Goal: Use online tool/utility: Utilize a website feature to perform a specific function

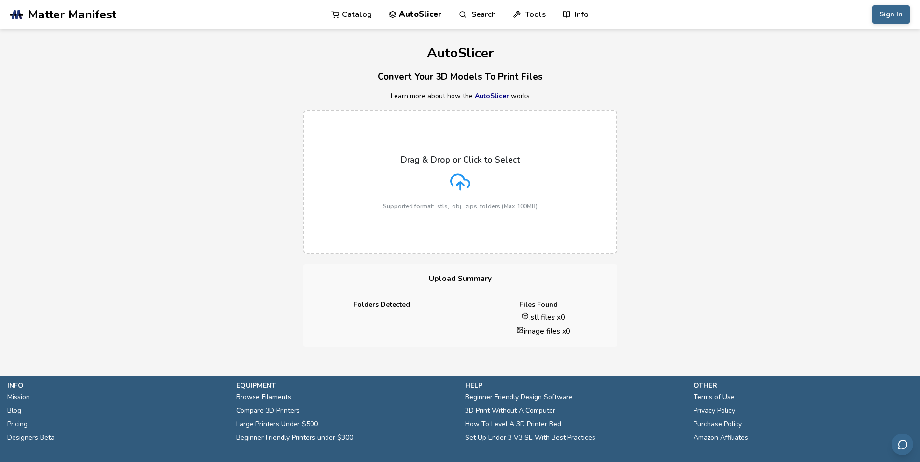
click at [458, 171] on div "Drag & Drop or Click to Select Supported format: .stls, .obj, .zips, folders (M…" at bounding box center [460, 182] width 154 height 55
click at [0, 0] on input "Drag & Drop or Click to Select Supported format: .stls, .obj, .zips, folders (M…" at bounding box center [0, 0] width 0 height 0
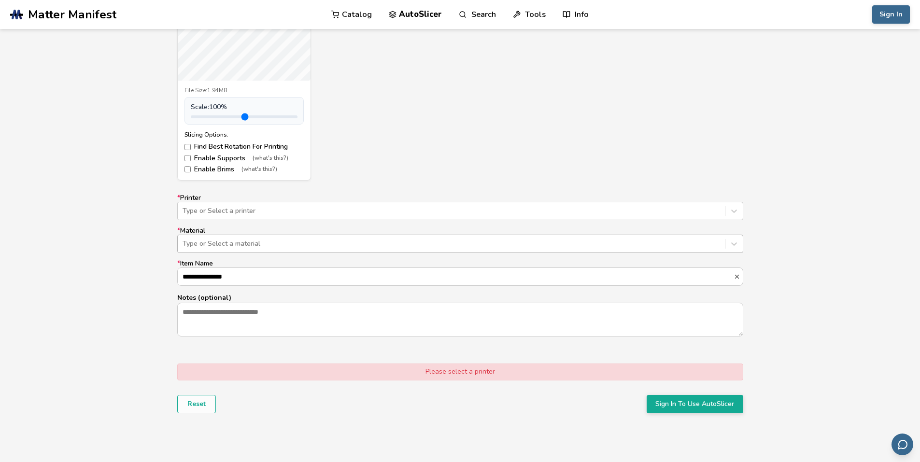
scroll to position [483, 0]
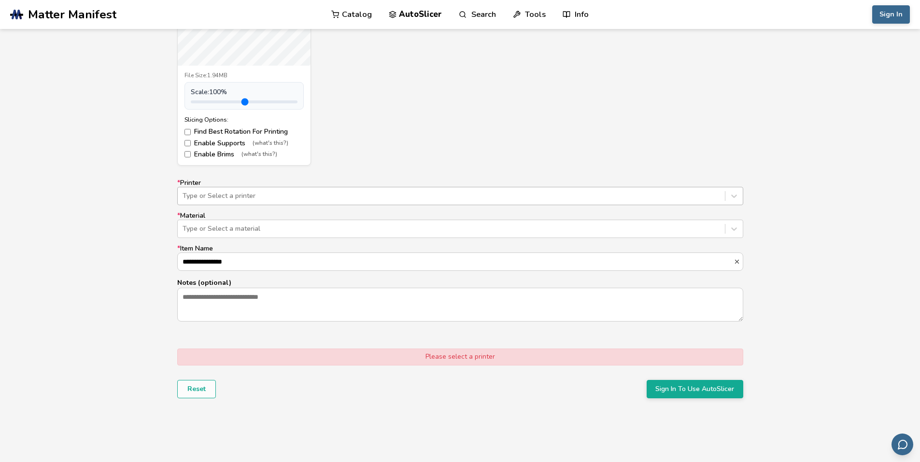
click at [403, 196] on div at bounding box center [450, 196] width 537 height 10
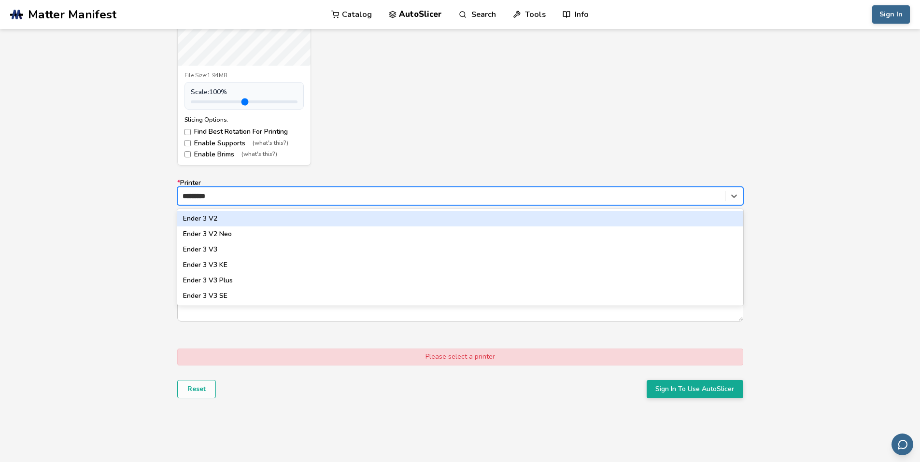
type input "*******"
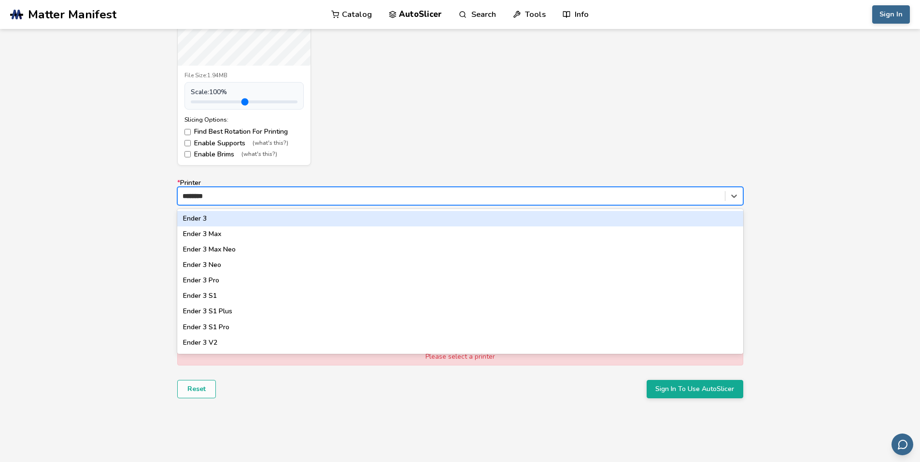
click at [285, 218] on div "Ender 3" at bounding box center [460, 218] width 566 height 15
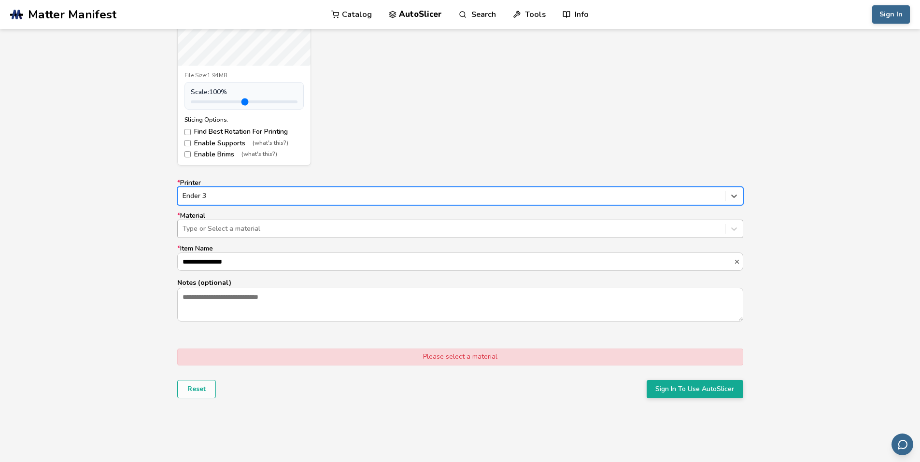
click at [263, 229] on div at bounding box center [450, 229] width 537 height 10
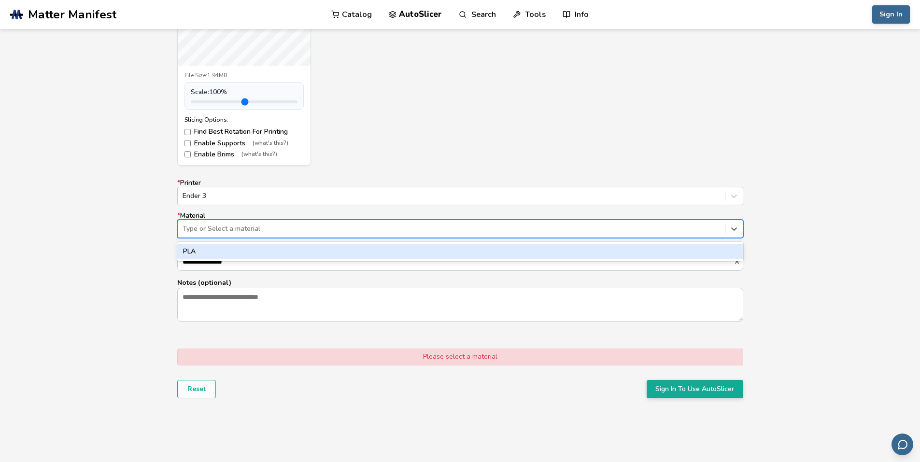
click at [257, 247] on div "PLA" at bounding box center [460, 251] width 566 height 15
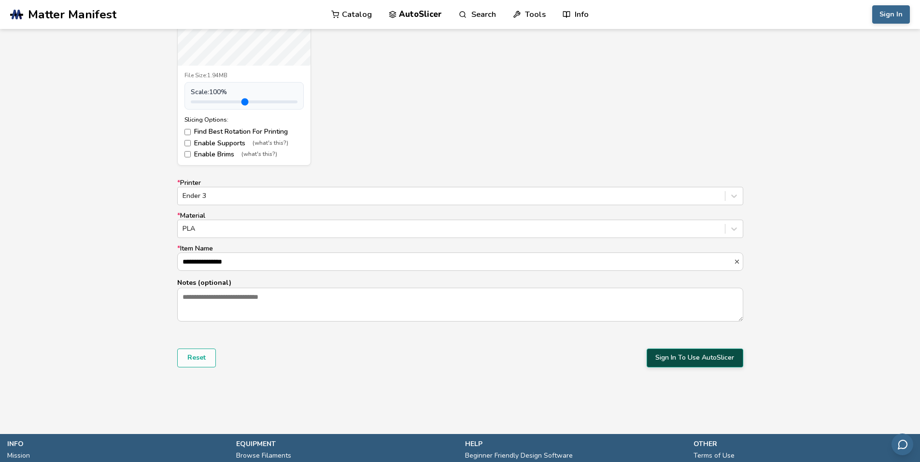
click at [673, 353] on button "Sign In To Use AutoSlicer" at bounding box center [694, 358] width 97 height 18
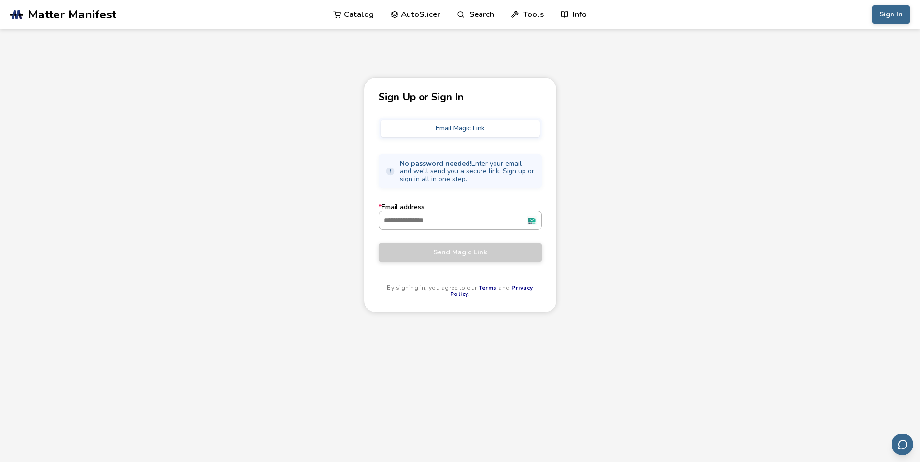
click at [532, 220] on input "* Email address" at bounding box center [460, 219] width 162 height 17
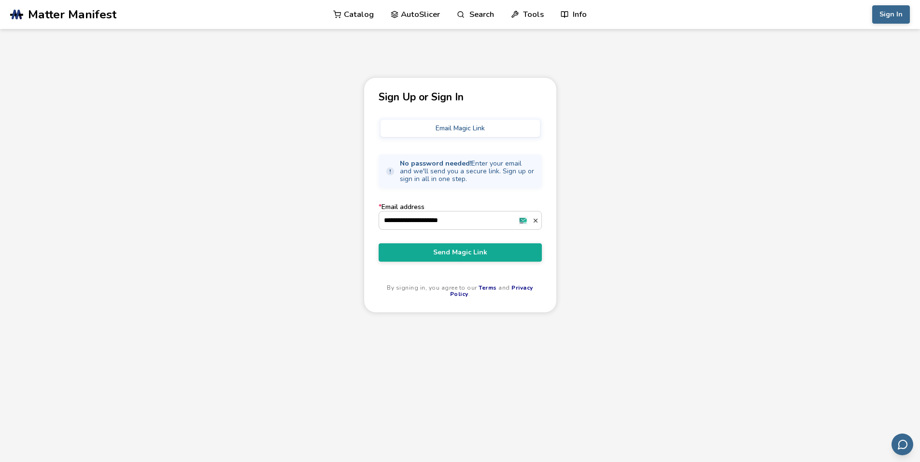
click at [474, 209] on label "* Email address" at bounding box center [459, 216] width 163 height 26
click at [474, 211] on input "* Email address" at bounding box center [455, 219] width 153 height 17
click at [472, 247] on button "Send Magic Link" at bounding box center [459, 252] width 163 height 18
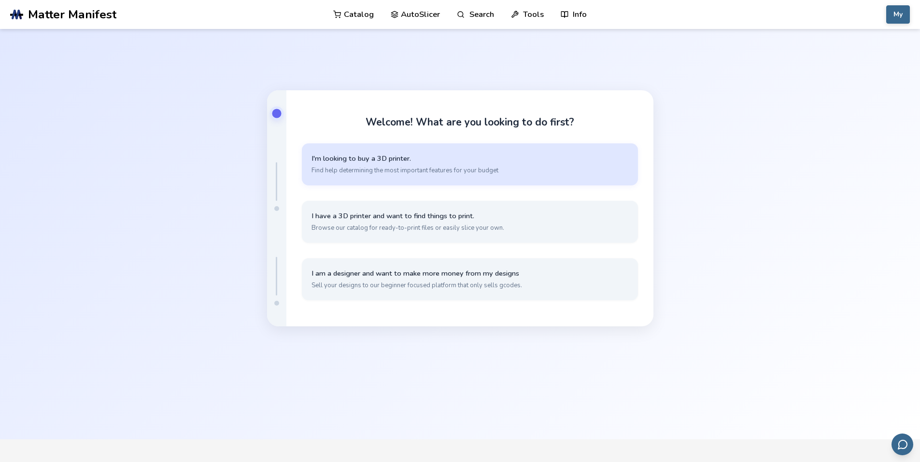
scroll to position [45, 0]
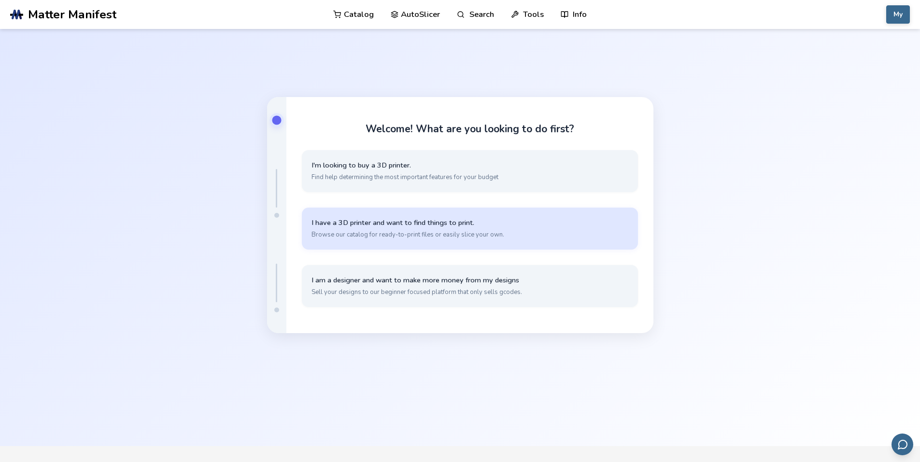
click at [531, 225] on span "I have a 3D printer and want to find things to print." at bounding box center [469, 222] width 317 height 9
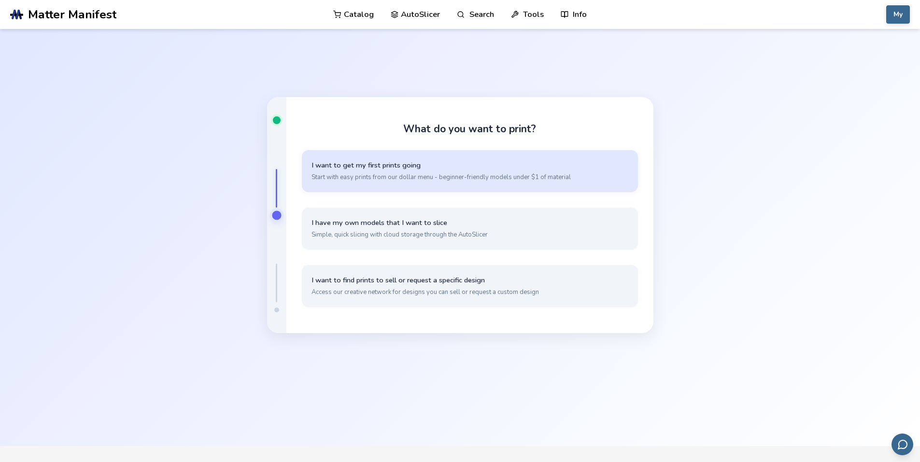
click at [540, 171] on button "I want to get my first prints going Start with easy prints from our dollar menu…" at bounding box center [470, 171] width 336 height 42
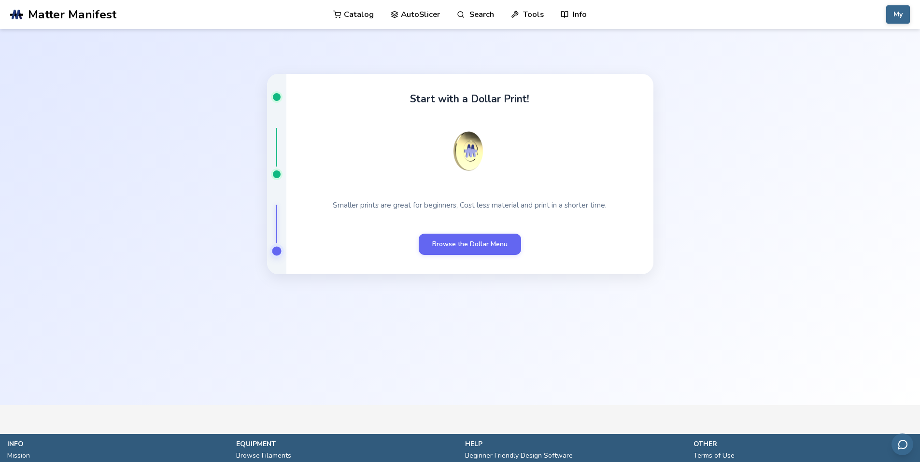
scroll to position [63, 0]
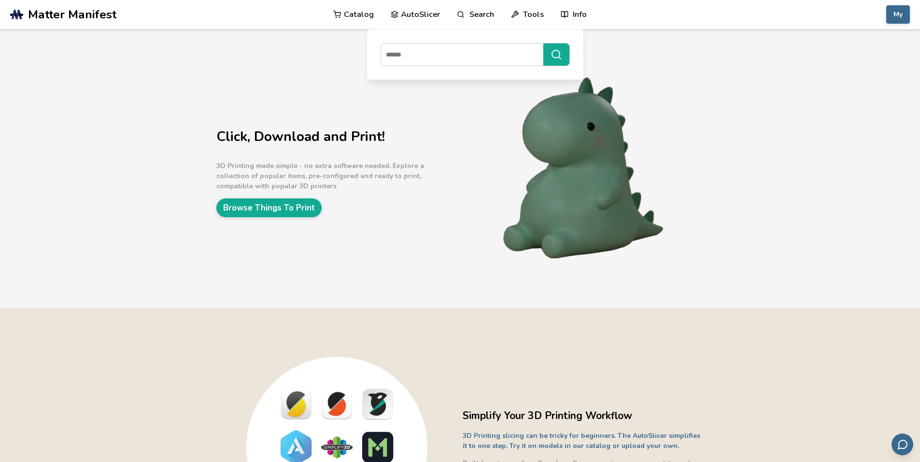
click at [428, 18] on link "AutoSlicer" at bounding box center [416, 14] width 50 height 29
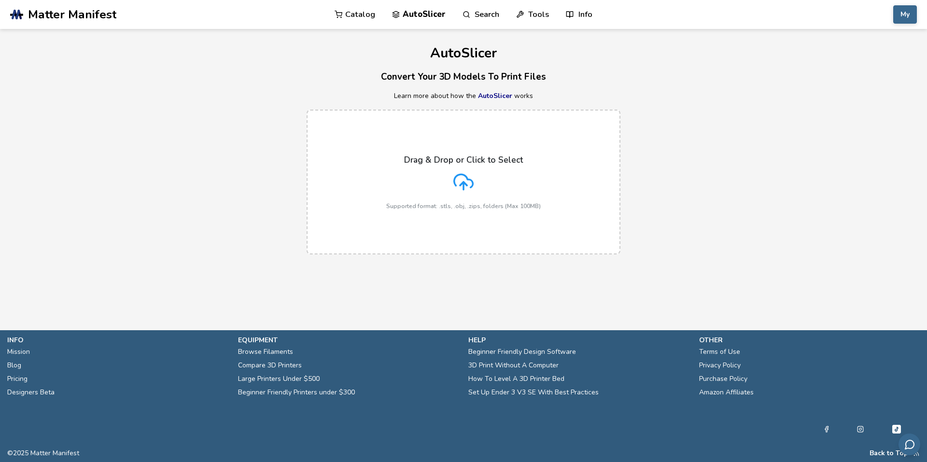
click at [460, 185] on polyline at bounding box center [463, 183] width 7 height 3
click at [0, 0] on input "Drag & Drop or Click to Select Supported format: .stls, .obj, .zips, folders (M…" at bounding box center [0, 0] width 0 height 0
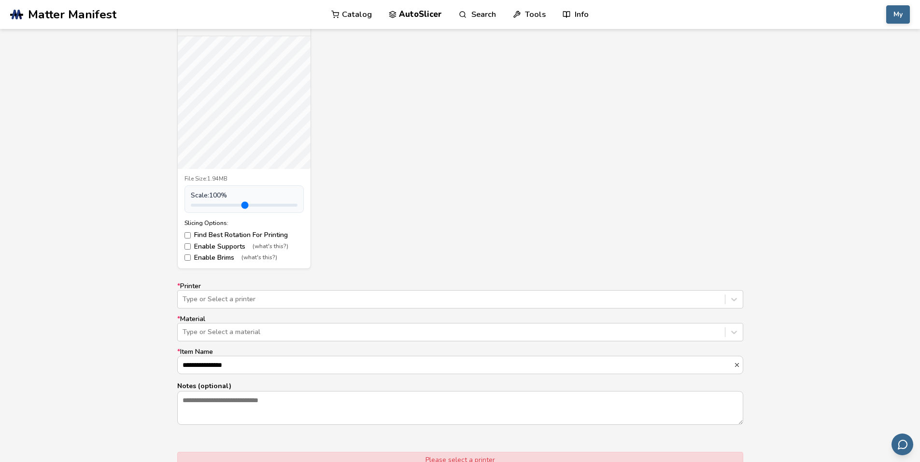
scroll to position [386, 0]
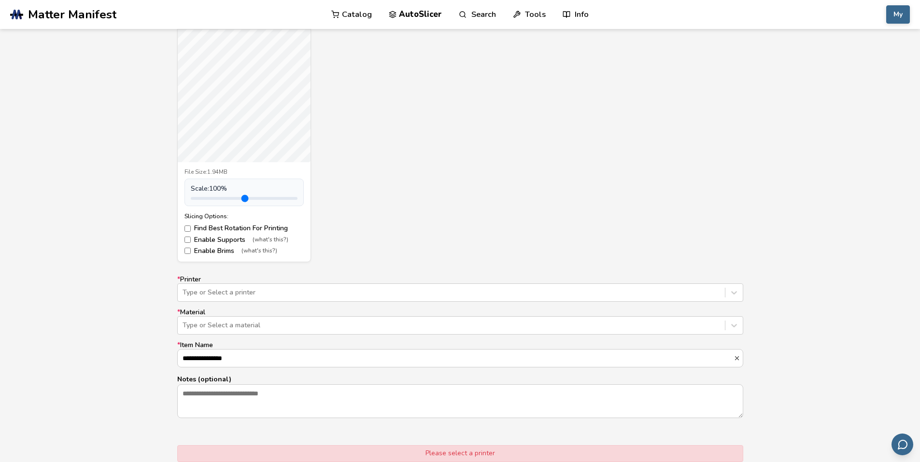
click at [209, 238] on label "Enable Supports (what's this?)" at bounding box center [243, 240] width 119 height 8
click at [199, 252] on label "Enable Brims (what's this?)" at bounding box center [243, 251] width 119 height 8
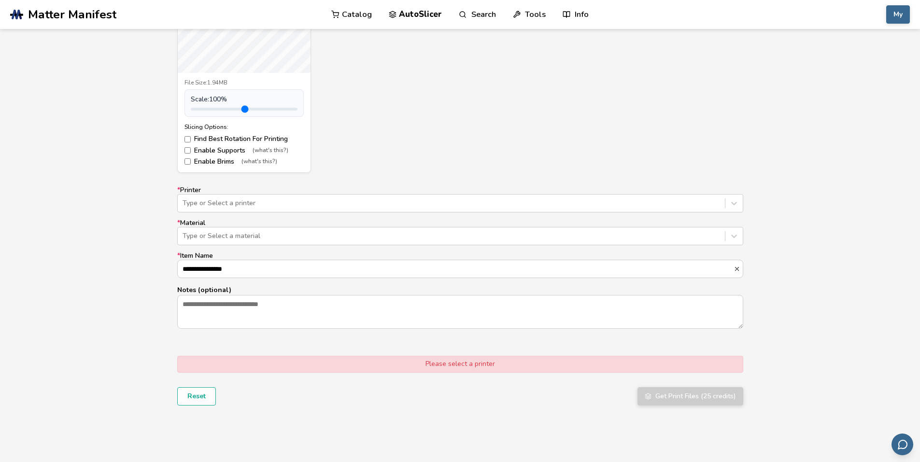
scroll to position [483, 0]
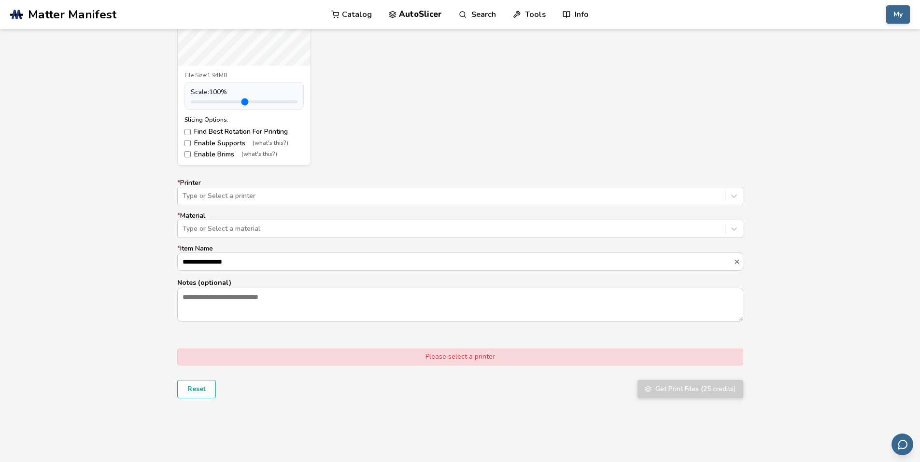
click at [236, 214] on label "* Material Type or Select a material" at bounding box center [460, 225] width 566 height 26
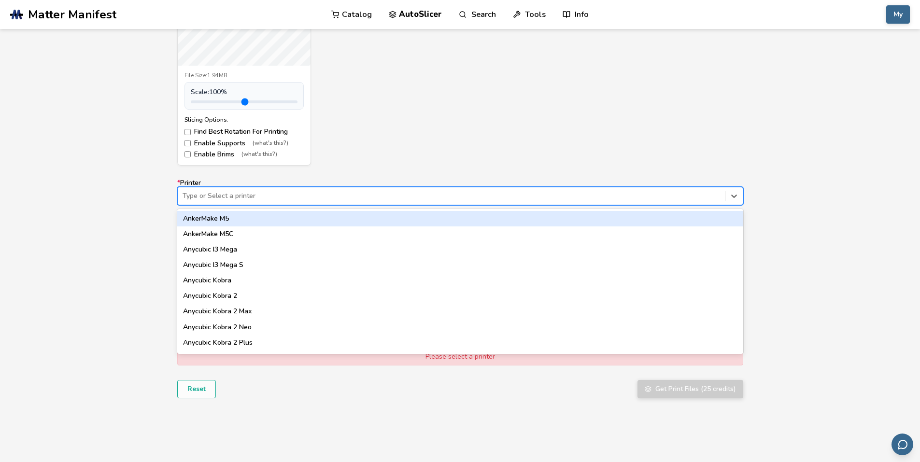
click at [240, 201] on div "Type or Select a printer" at bounding box center [451, 196] width 547 height 14
type input "*****"
click at [231, 213] on div "Ender 3" at bounding box center [460, 218] width 566 height 15
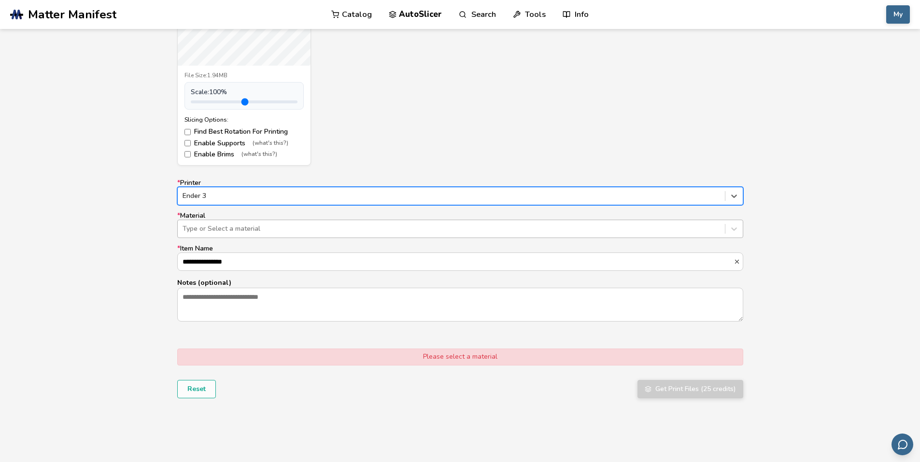
click at [227, 231] on div at bounding box center [450, 229] width 537 height 10
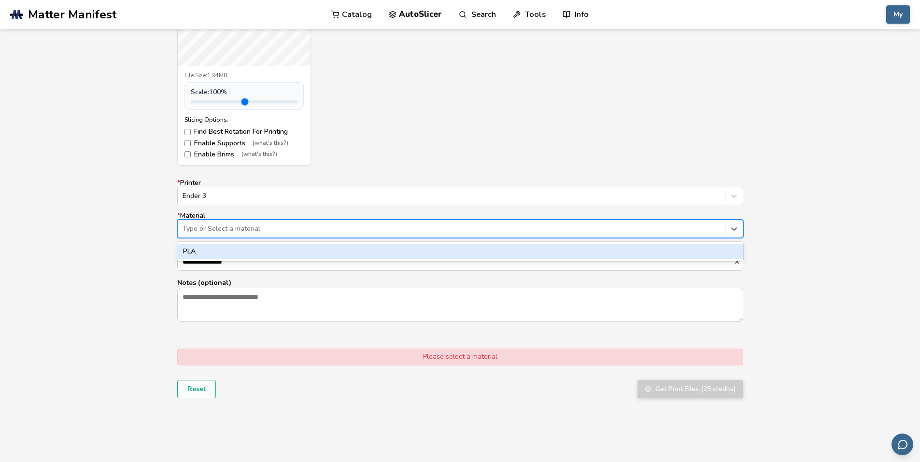
click at [224, 254] on div "PLA" at bounding box center [460, 251] width 566 height 15
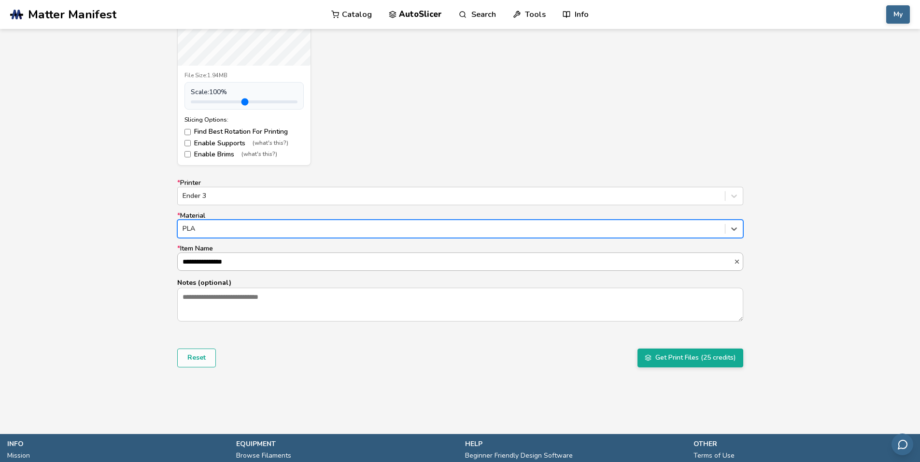
click at [224, 265] on input "**********" at bounding box center [456, 261] width 556 height 17
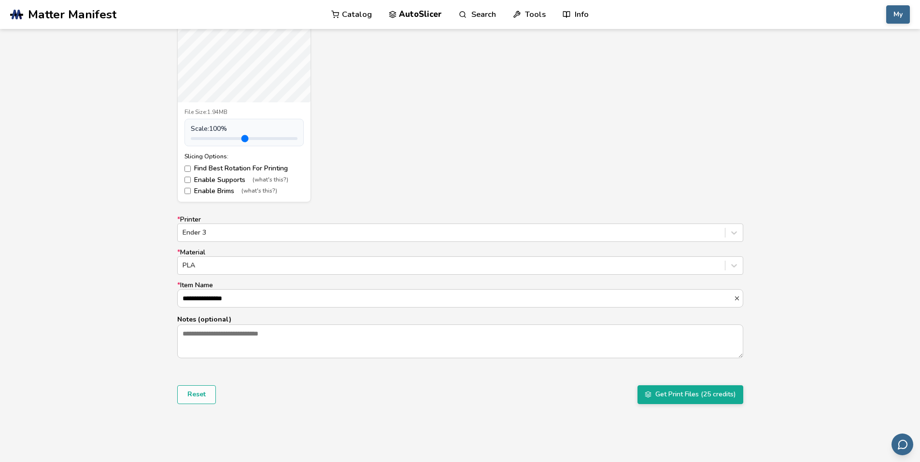
scroll to position [338, 0]
